Goal: Use online tool/utility

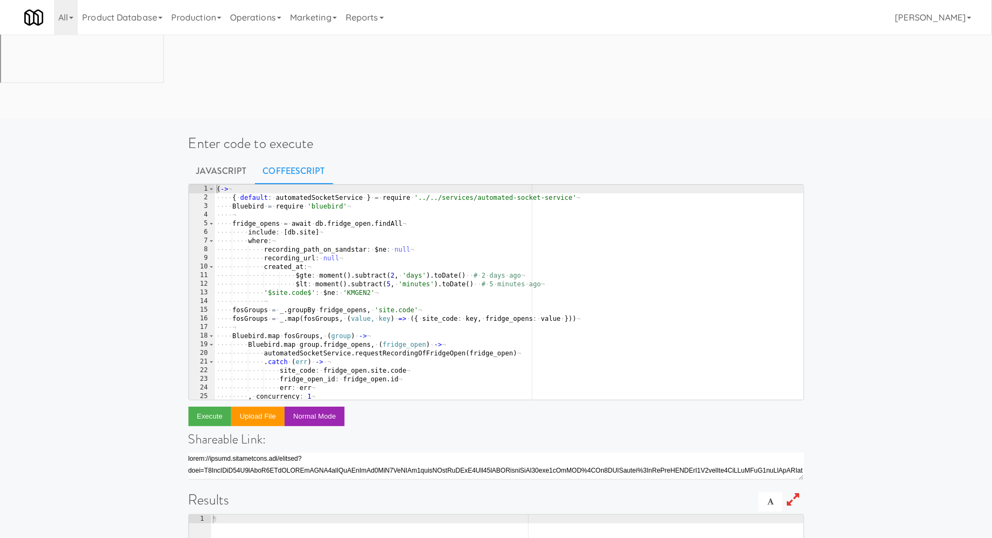
click at [549, 213] on div "( -> ¬ ···· { · default : · automatedSocketService · } · = · require · '../../s…" at bounding box center [508, 301] width 589 height 233
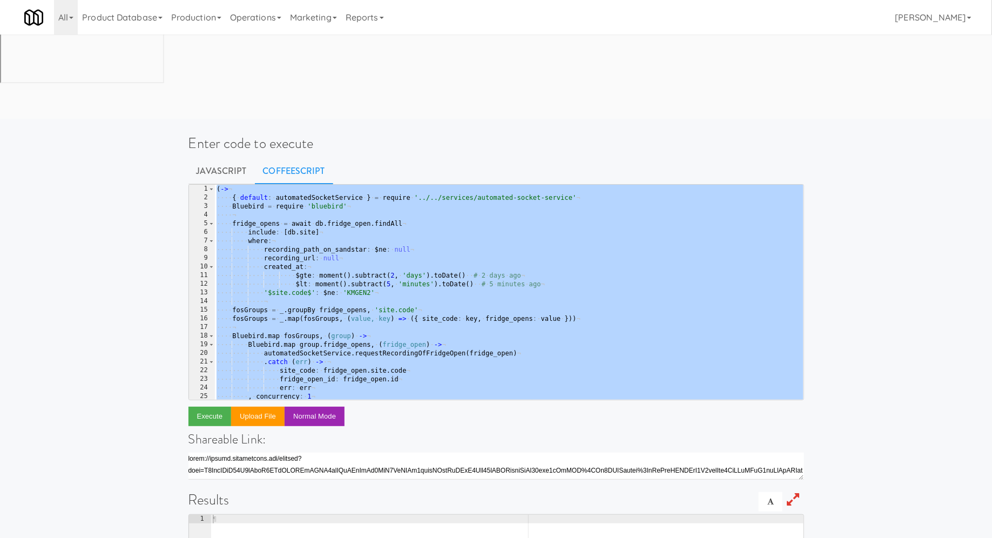
paste textarea
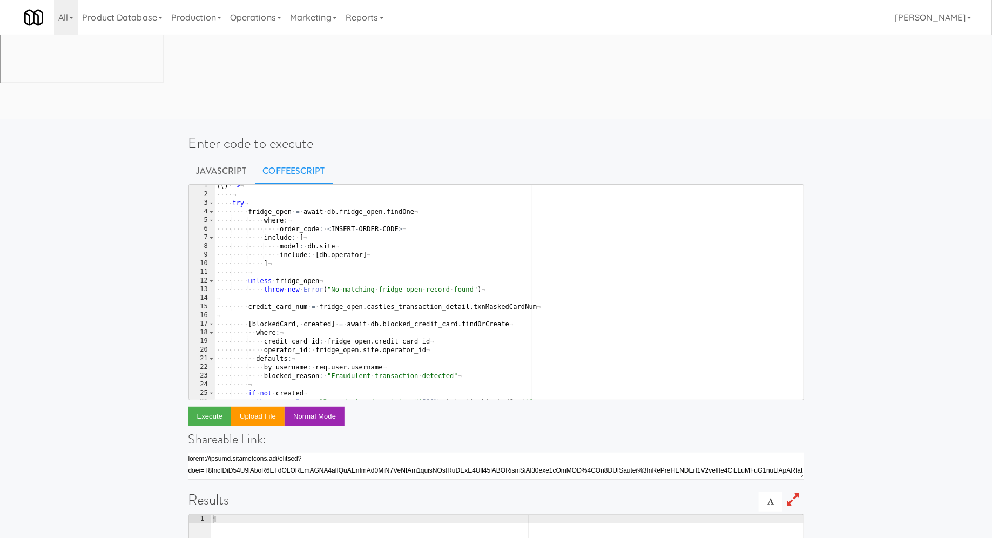
scroll to position [3, 0]
drag, startPoint x: 326, startPoint y: 141, endPoint x: 400, endPoint y: 143, distance: 74.0
click at [400, 181] on div "( ( ) · -> ¬ ···· ¬ ···· try ¬ ···· ···· fridge_open · = · await · db . fridge_…" at bounding box center [508, 297] width 589 height 233
paste textarea "2762271"
click at [196, 407] on button "Execute" at bounding box center [209, 416] width 43 height 19
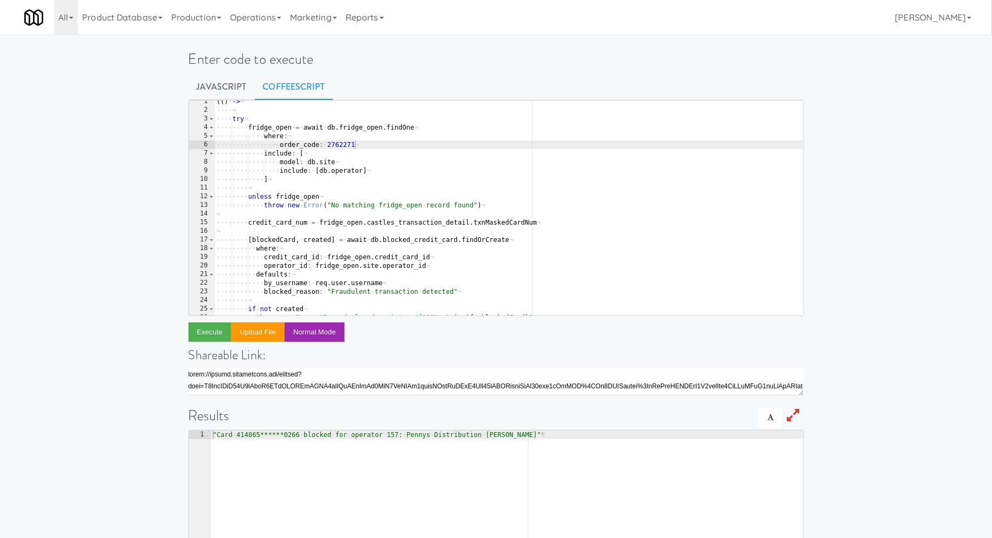
click at [341, 145] on div "( ( ) · -> ¬ ···· ¬ ···· try ¬ ···· ···· fridge_open · = · await · db . fridge_…" at bounding box center [508, 213] width 589 height 233
paste textarea
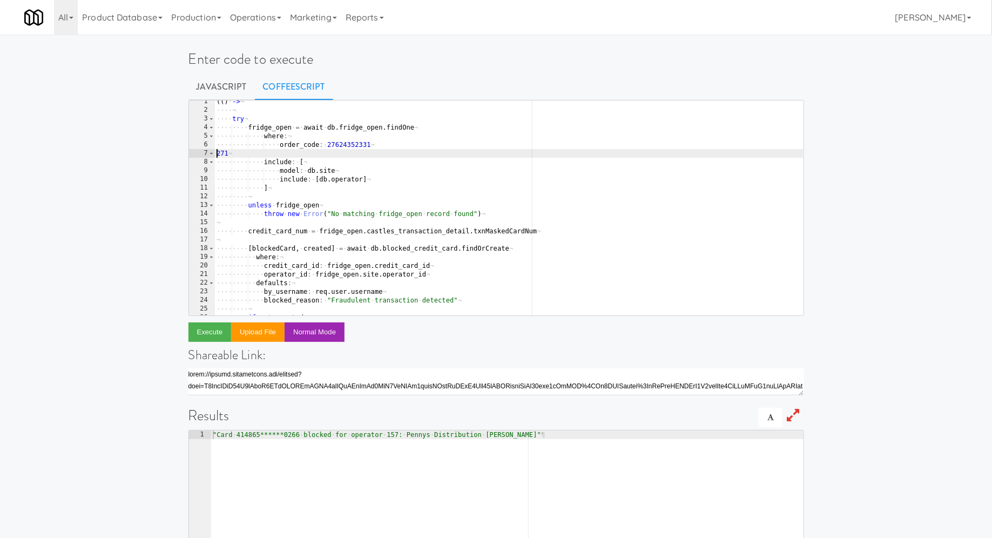
type textarea "order_code: 2762271"
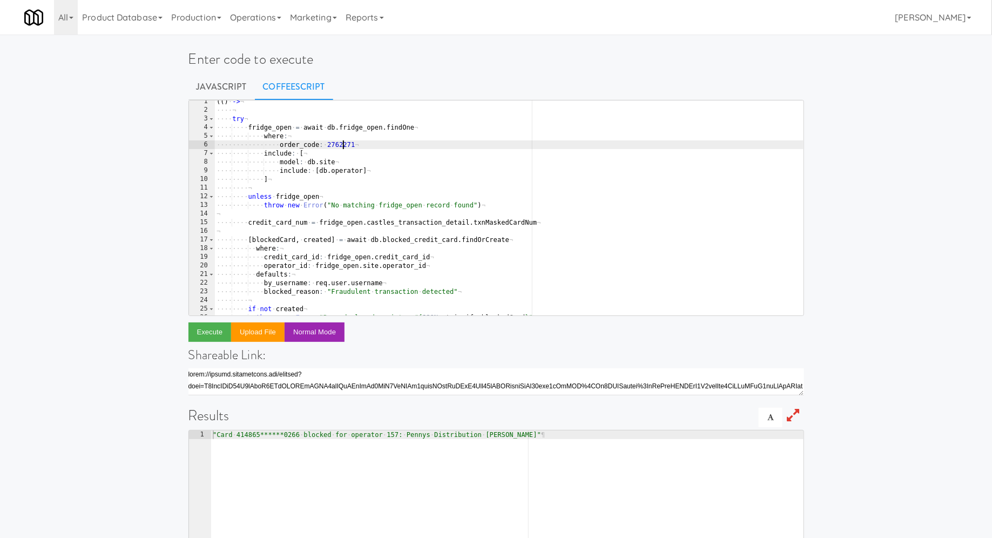
click at [341, 145] on div "( ( ) · -> ¬ ···· ¬ ···· try ¬ ···· ···· fridge_open · = · await · db . fridge_…" at bounding box center [508, 213] width 589 height 233
paste textarea
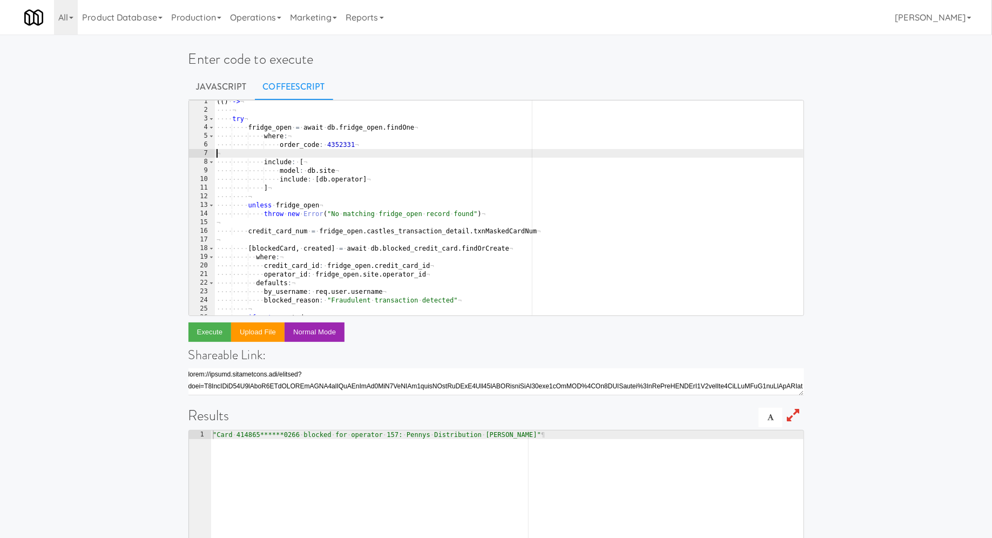
type textarea "order_code: 4352331"
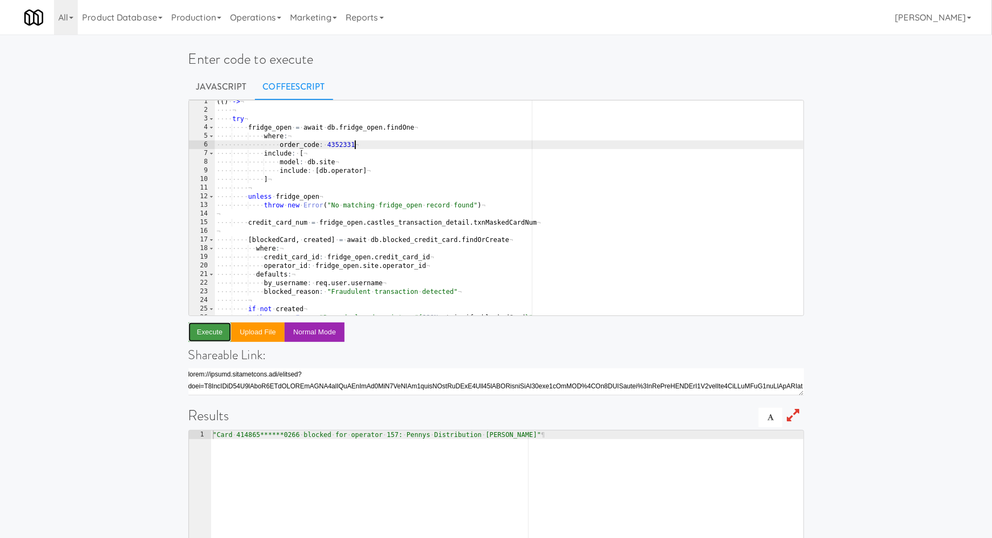
click at [216, 335] on button "Execute" at bounding box center [209, 331] width 43 height 19
